Goal: Information Seeking & Learning: Learn about a topic

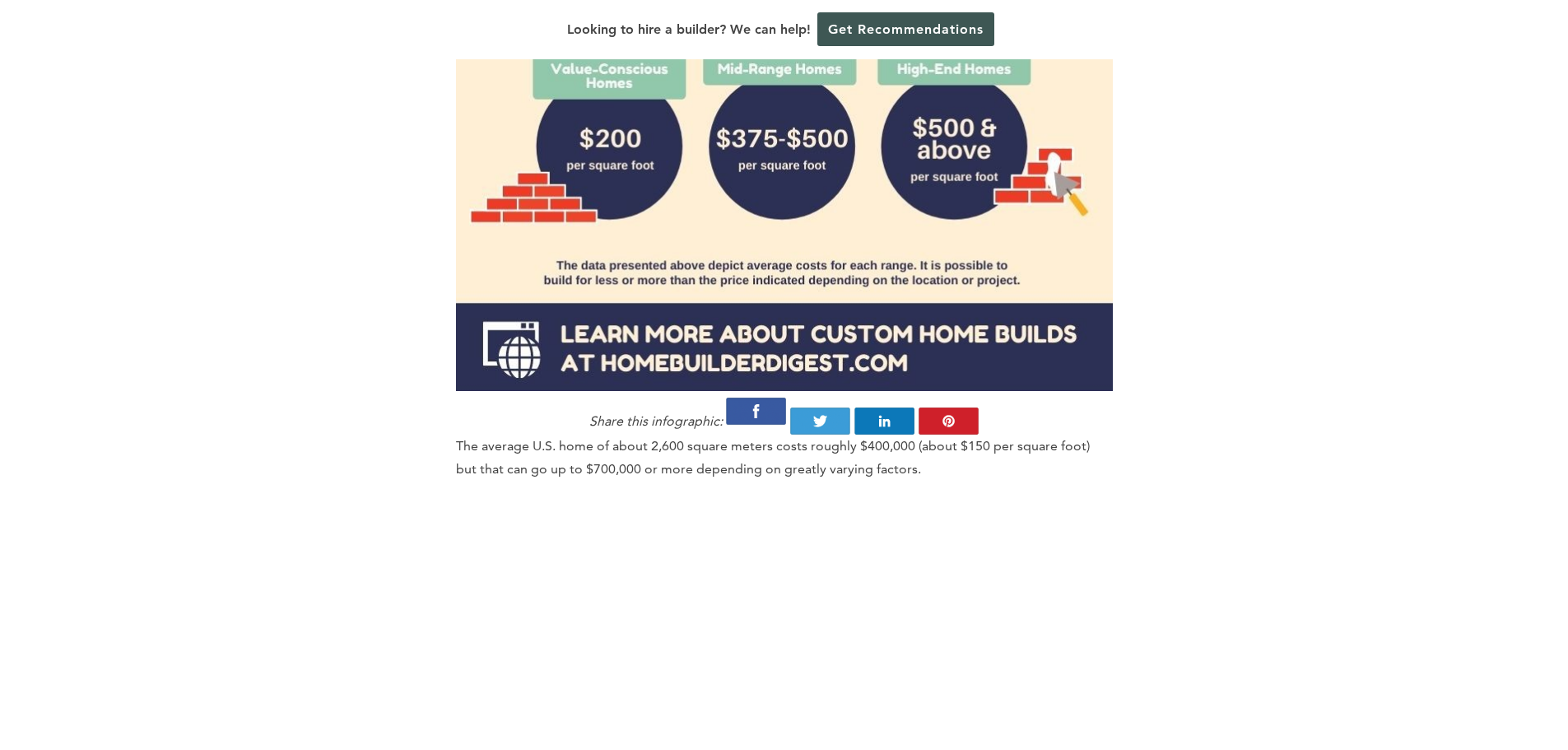
scroll to position [1977, 0]
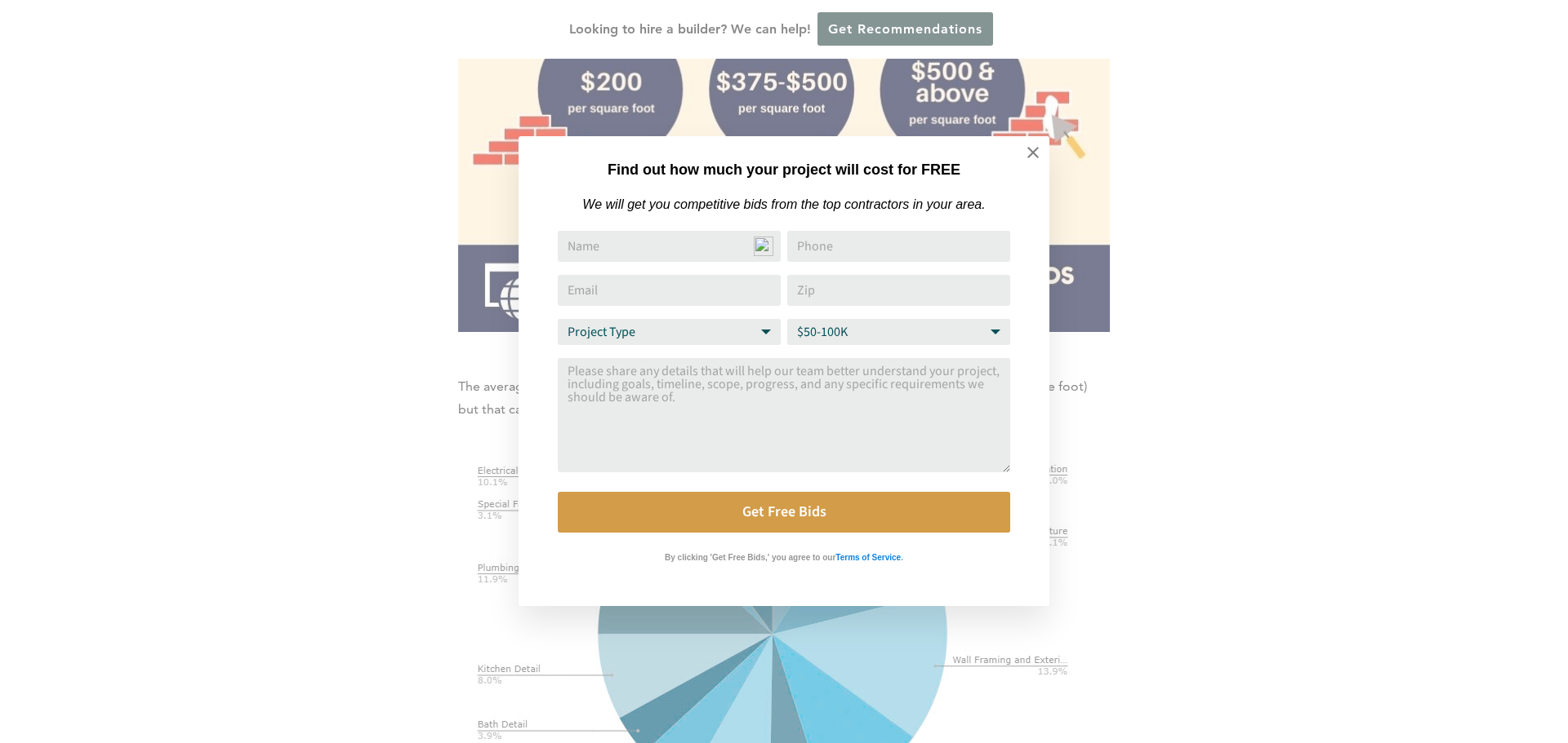
drag, startPoint x: 1481, startPoint y: 345, endPoint x: 1445, endPoint y: 349, distance: 36.2
click at [1469, 348] on div "Find out how much your project will cost for FREE We will get you competitive b…" at bounding box center [784, 371] width 1568 height 743
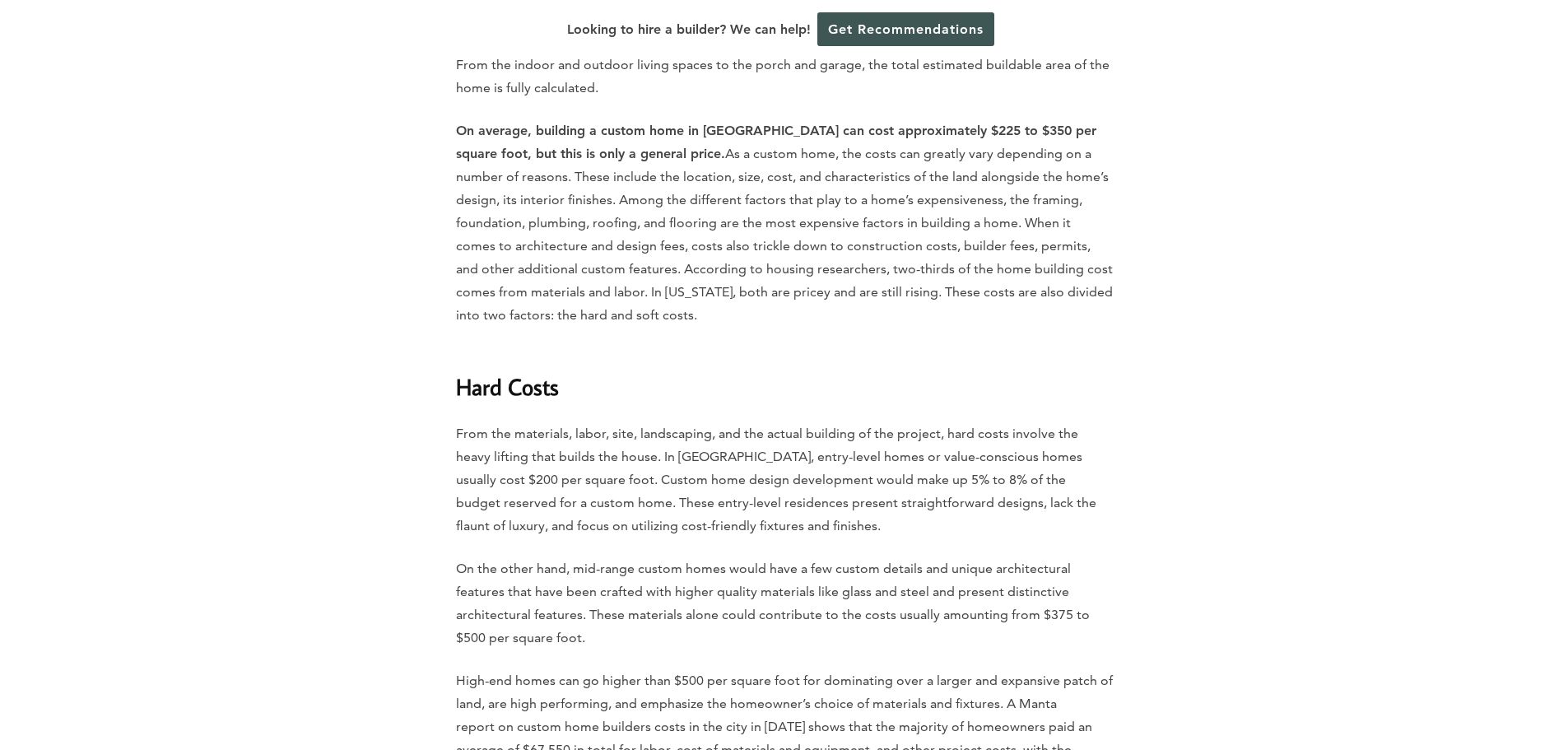
scroll to position [2965, 0]
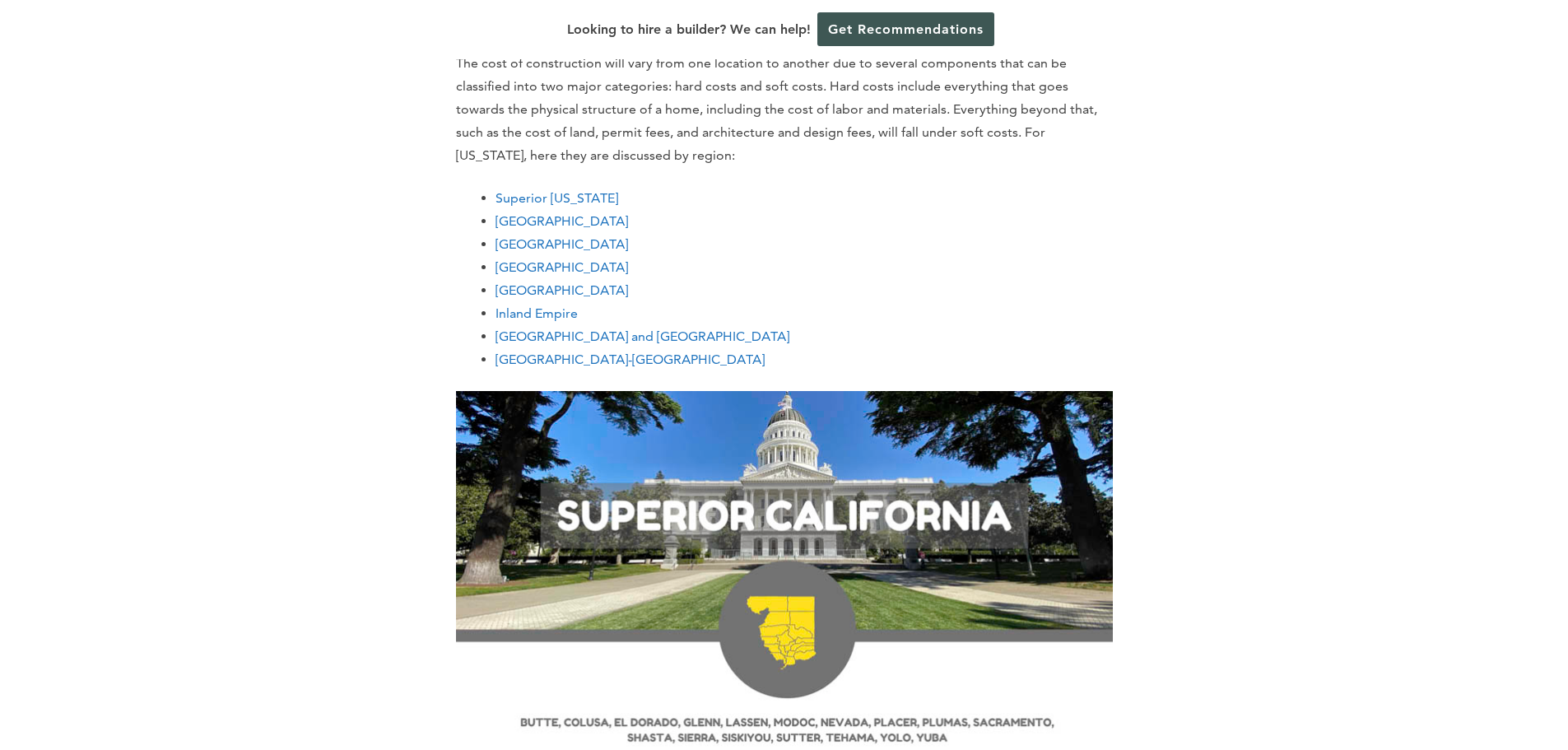
scroll to position [2636, 0]
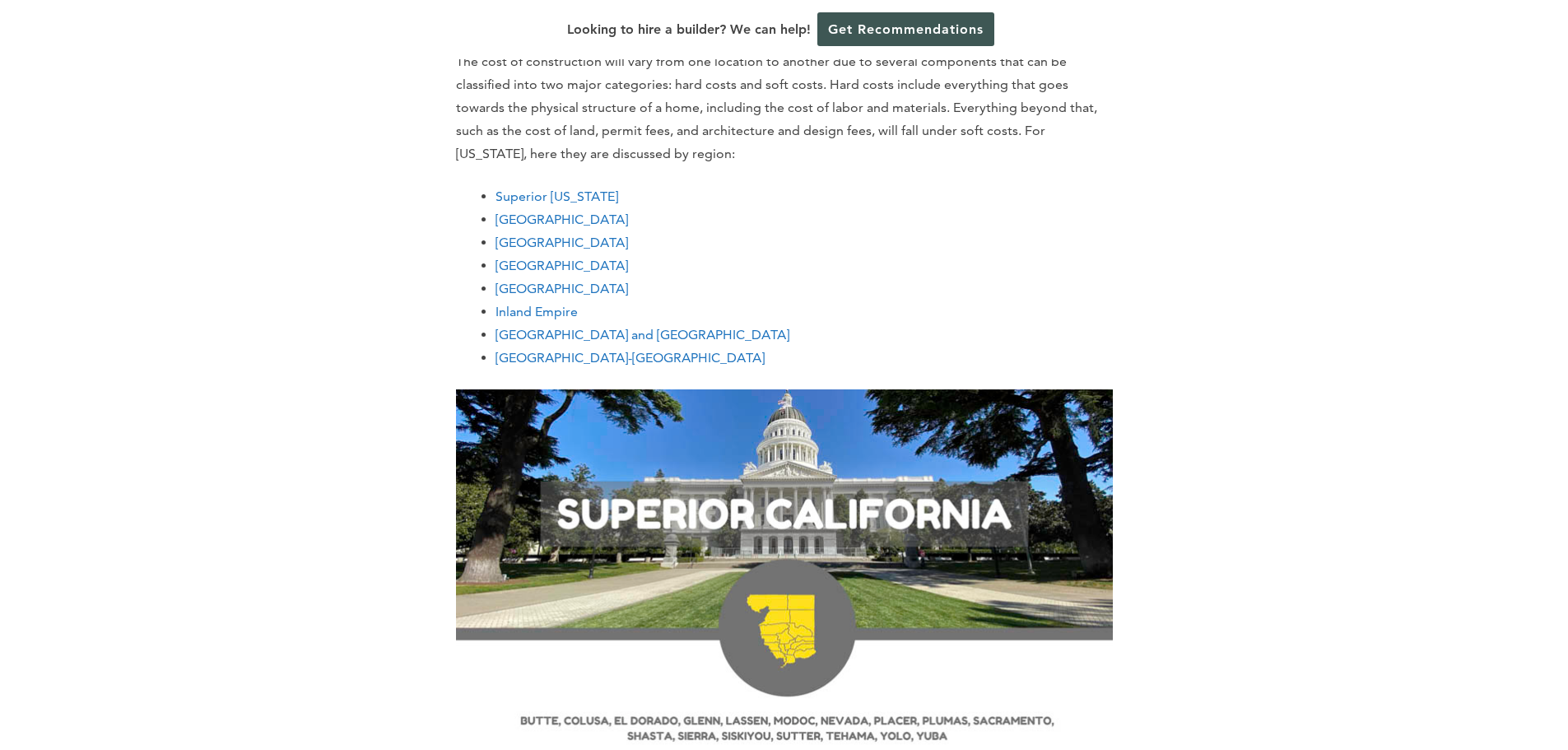
click at [522, 359] on link "[GEOGRAPHIC_DATA]-[GEOGRAPHIC_DATA]" at bounding box center [630, 358] width 269 height 15
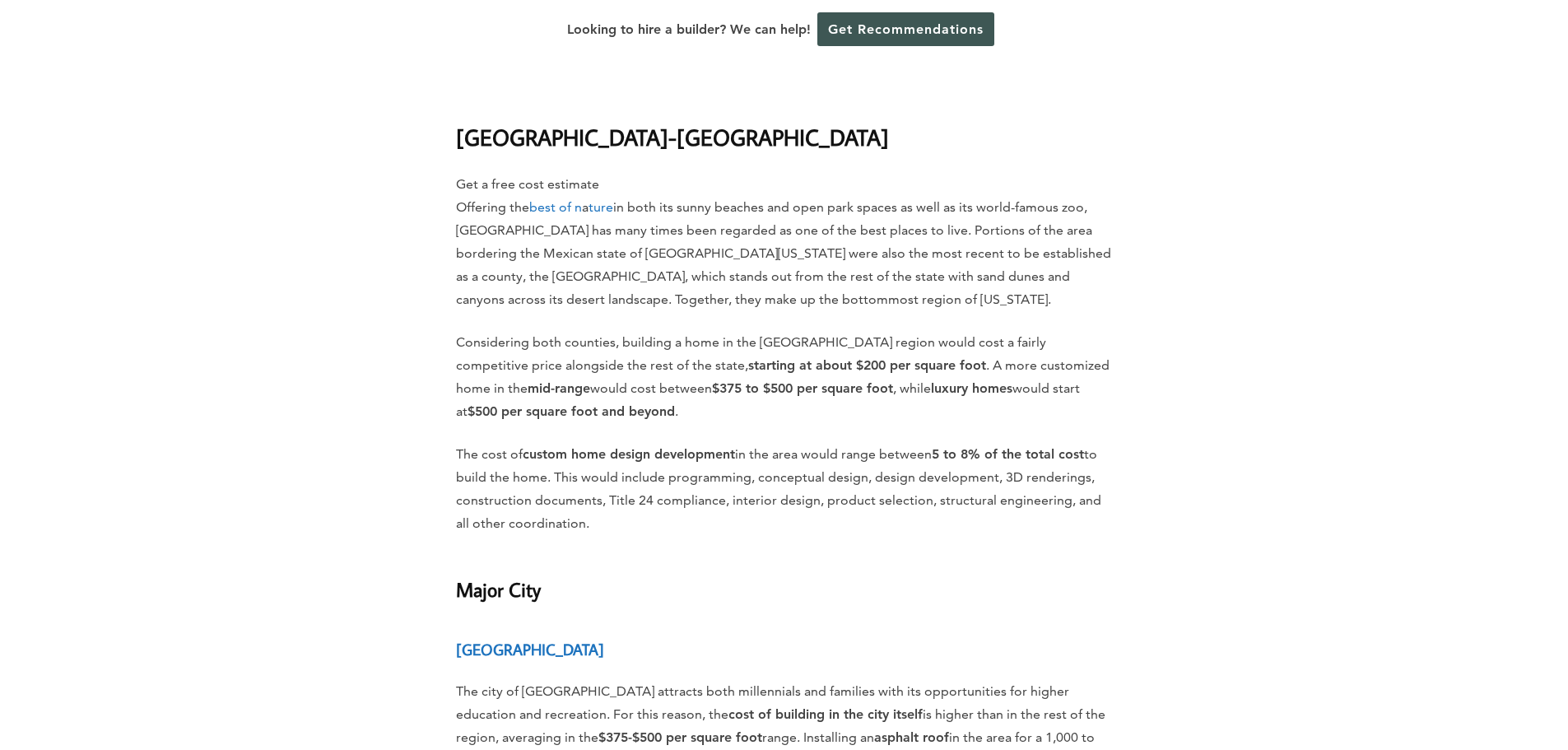
scroll to position [16124, 0]
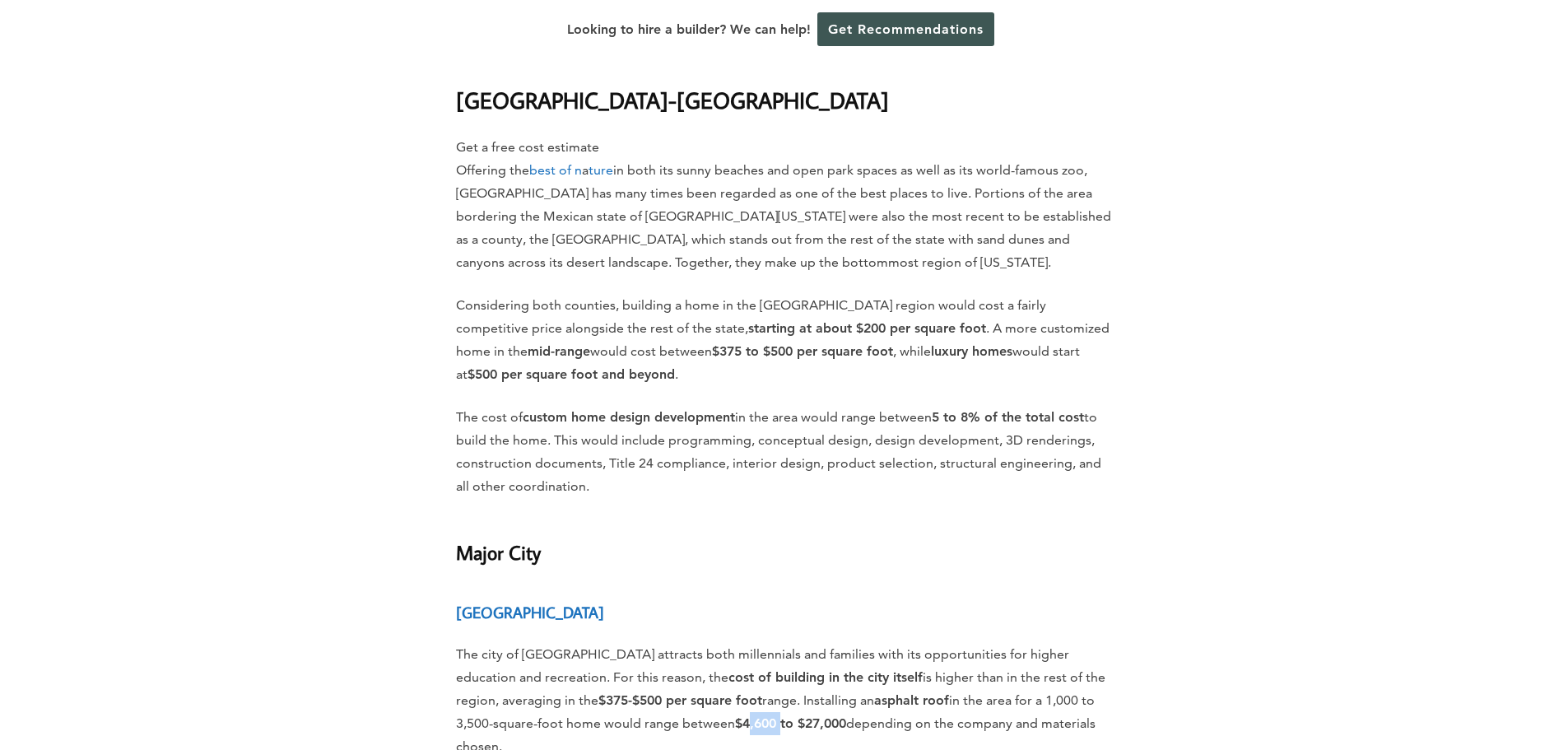
drag, startPoint x: 736, startPoint y: 386, endPoint x: 749, endPoint y: 386, distance: 13.0
click at [749, 644] on p "The city of [GEOGRAPHIC_DATA] attracts both millennials and families with its o…" at bounding box center [784, 701] width 657 height 115
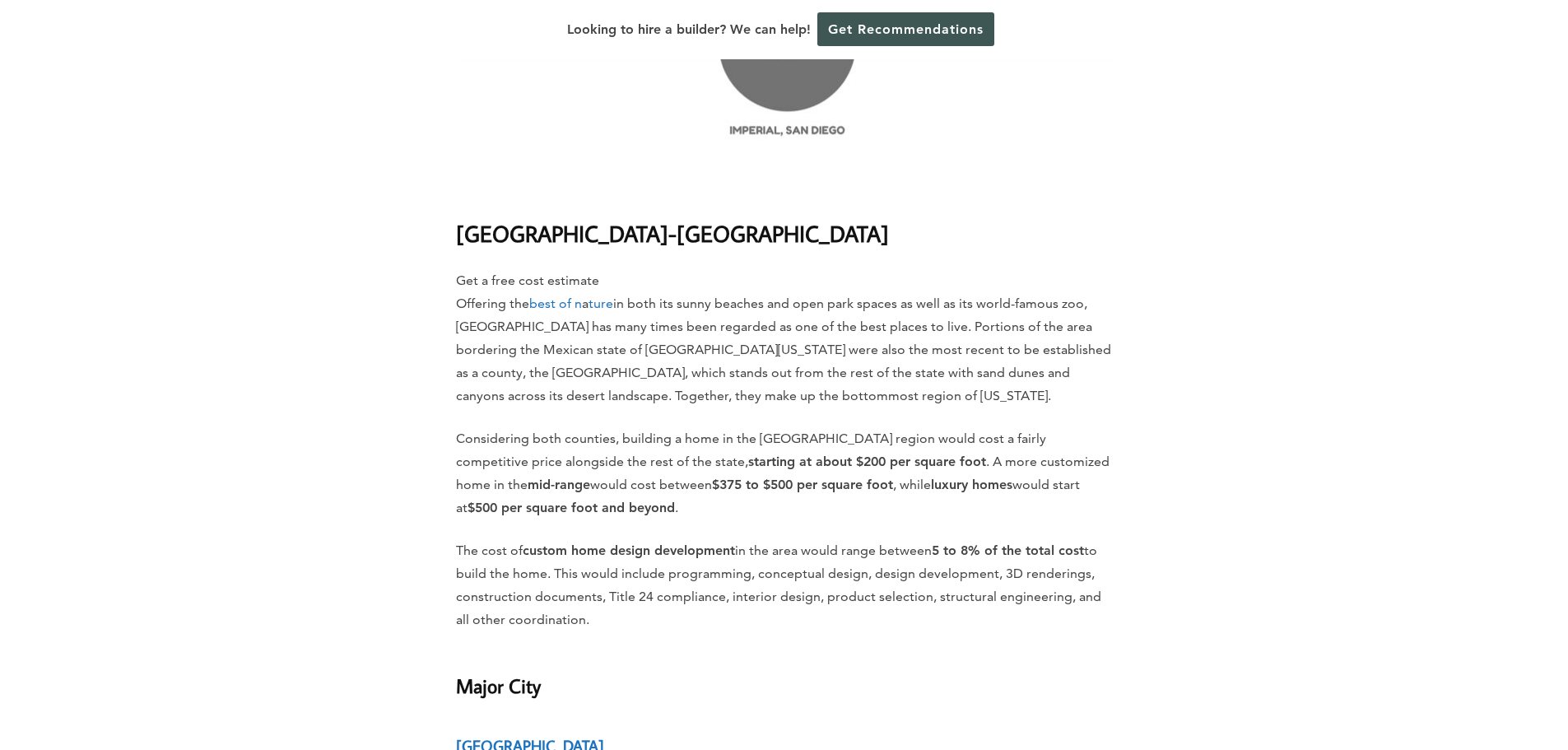
scroll to position [16041, 0]
